Goal: Complete application form

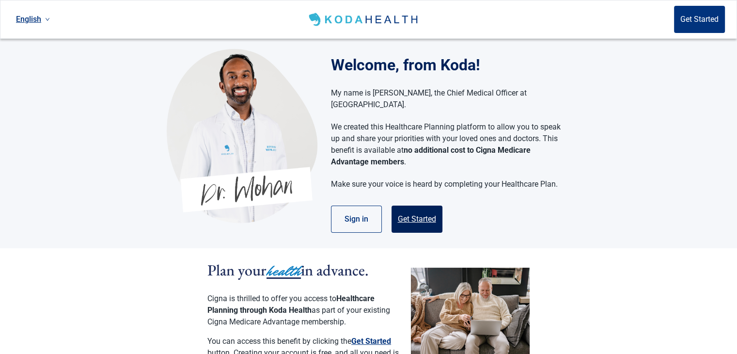
click at [410, 205] on button "Get Started" at bounding box center [416, 218] width 51 height 27
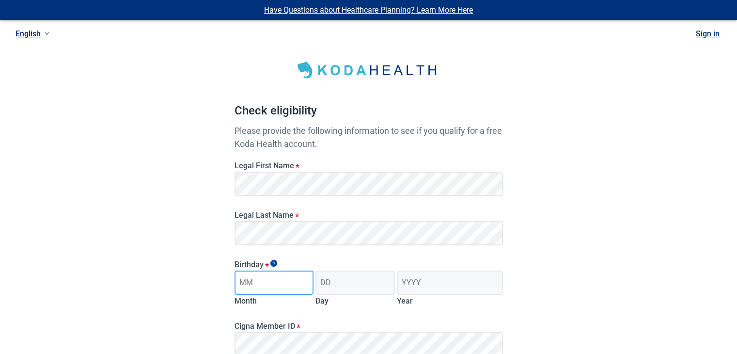
click at [285, 283] on input "Month" at bounding box center [273, 282] width 79 height 24
type input "11"
click at [351, 287] on input "Day" at bounding box center [354, 282] width 79 height 24
type input "17"
click at [436, 286] on input "Year" at bounding box center [450, 282] width 106 height 24
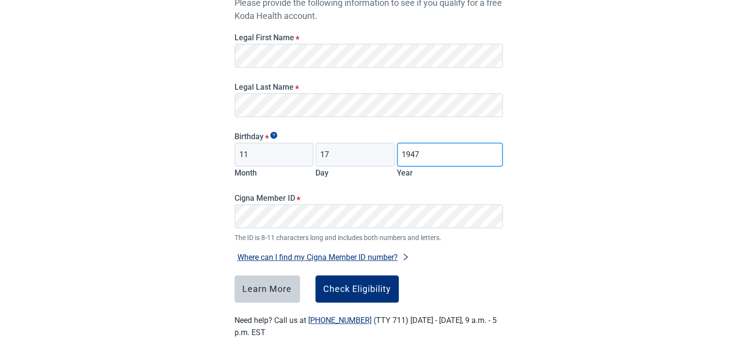
scroll to position [136, 0]
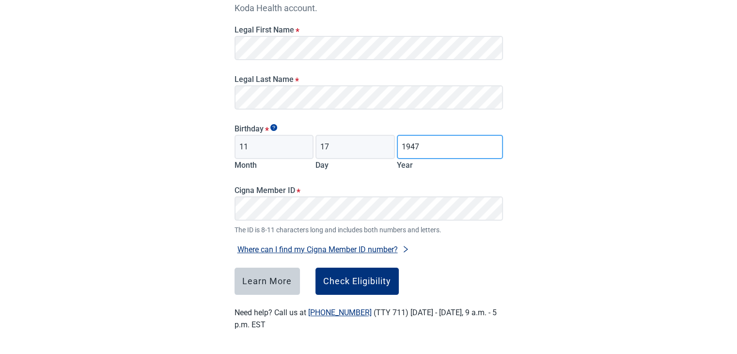
type input "1947"
click at [316, 250] on button "Where can I find my Cigna Member ID number?" at bounding box center [323, 249] width 178 height 13
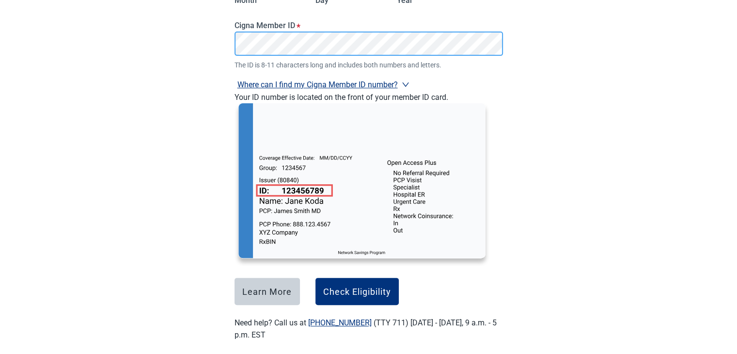
scroll to position [311, 0]
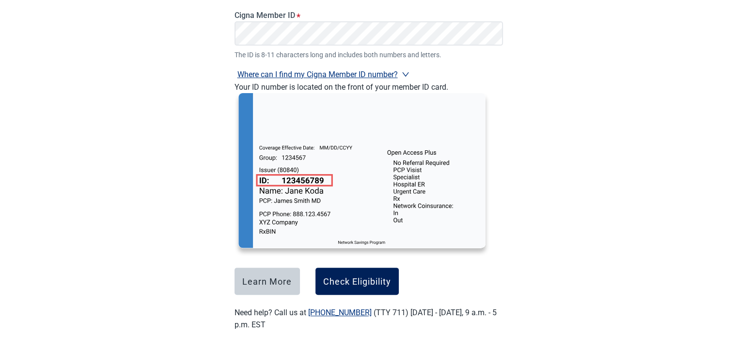
click at [339, 276] on div "Check Eligibility" at bounding box center [357, 281] width 68 height 10
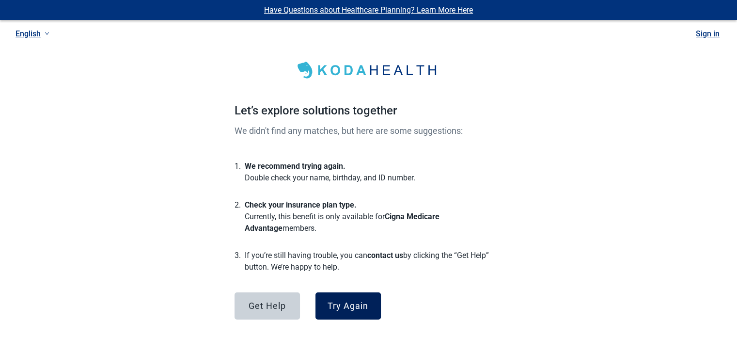
click at [343, 301] on div "Try Again" at bounding box center [348, 306] width 41 height 10
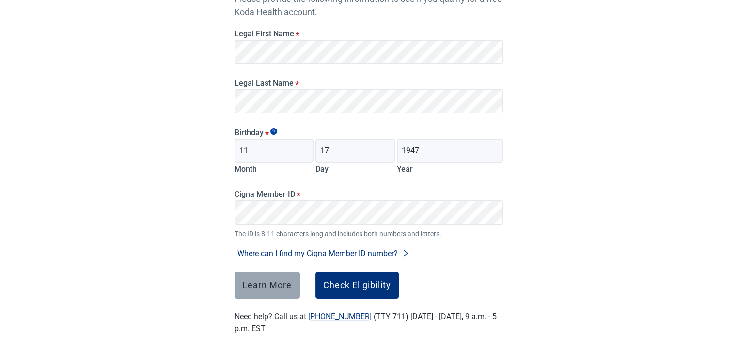
scroll to position [136, 0]
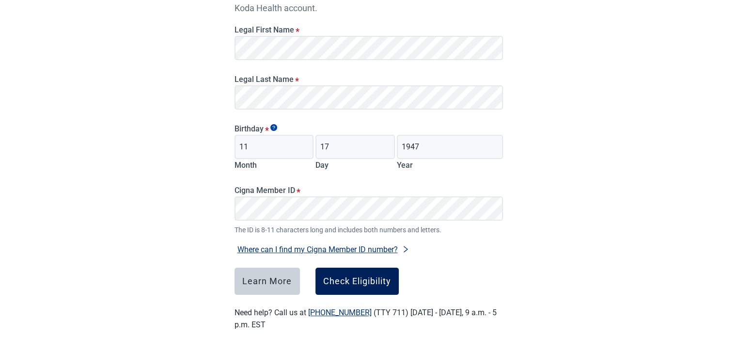
click at [320, 284] on button "Check Eligibility" at bounding box center [356, 280] width 83 height 27
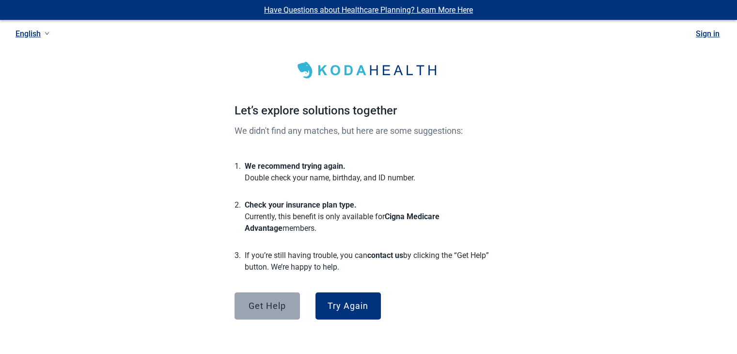
click at [285, 302] on div "Get Help" at bounding box center [267, 306] width 37 height 10
